Goal: Task Accomplishment & Management: Use online tool/utility

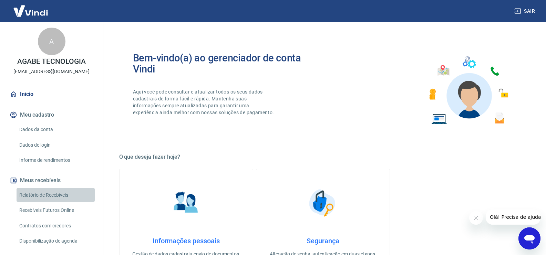
click at [66, 194] on link "Relatório de Recebíveis" at bounding box center [56, 195] width 78 height 14
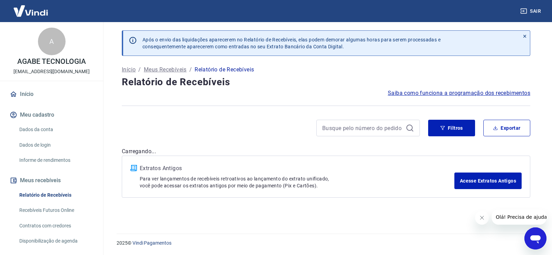
click at [53, 200] on link "Relatório de Recebíveis" at bounding box center [56, 195] width 78 height 14
click at [59, 213] on link "Recebíveis Futuros Online" at bounding box center [56, 210] width 78 height 14
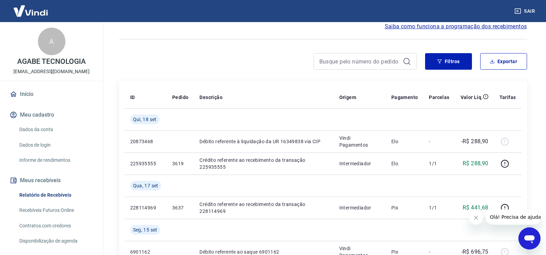
scroll to position [69, 0]
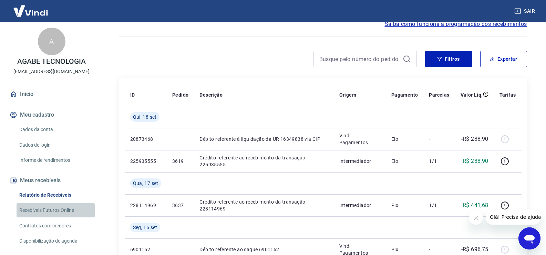
click at [63, 205] on link "Recebíveis Futuros Online" at bounding box center [56, 210] width 78 height 14
